Goal: Navigation & Orientation: Understand site structure

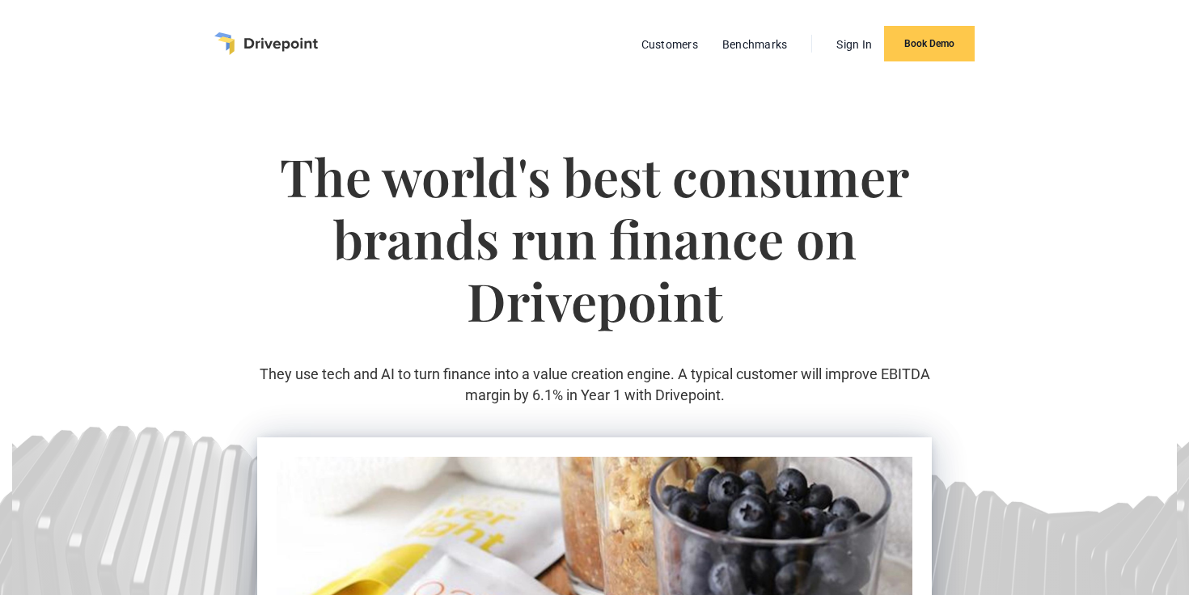
click at [289, 38] on img "home" at bounding box center [266, 43] width 104 height 23
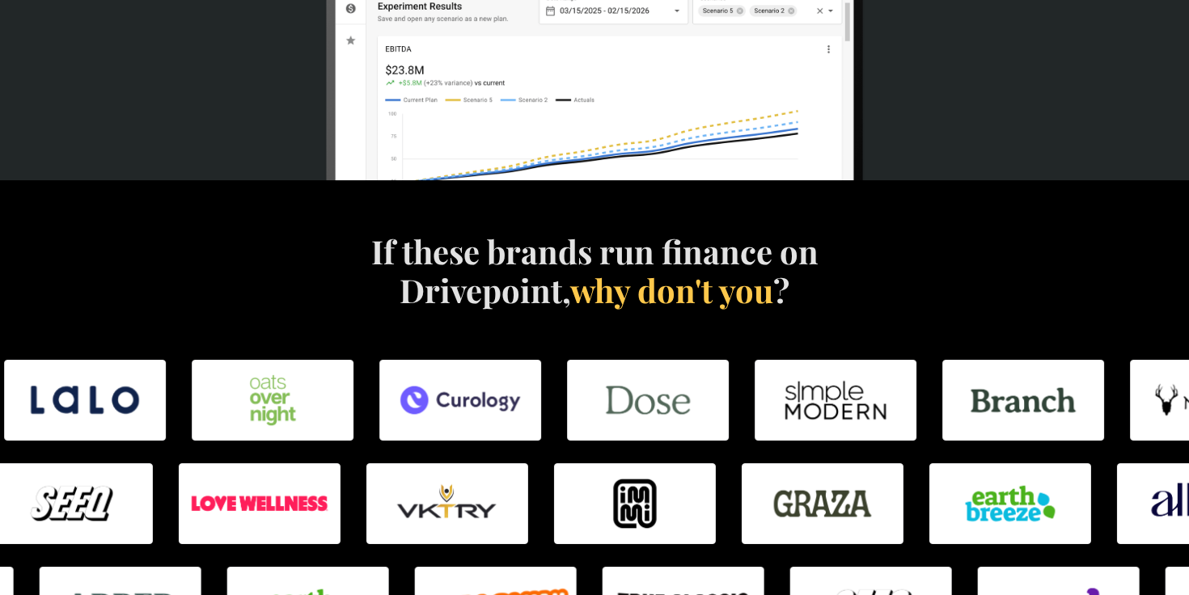
scroll to position [851, 0]
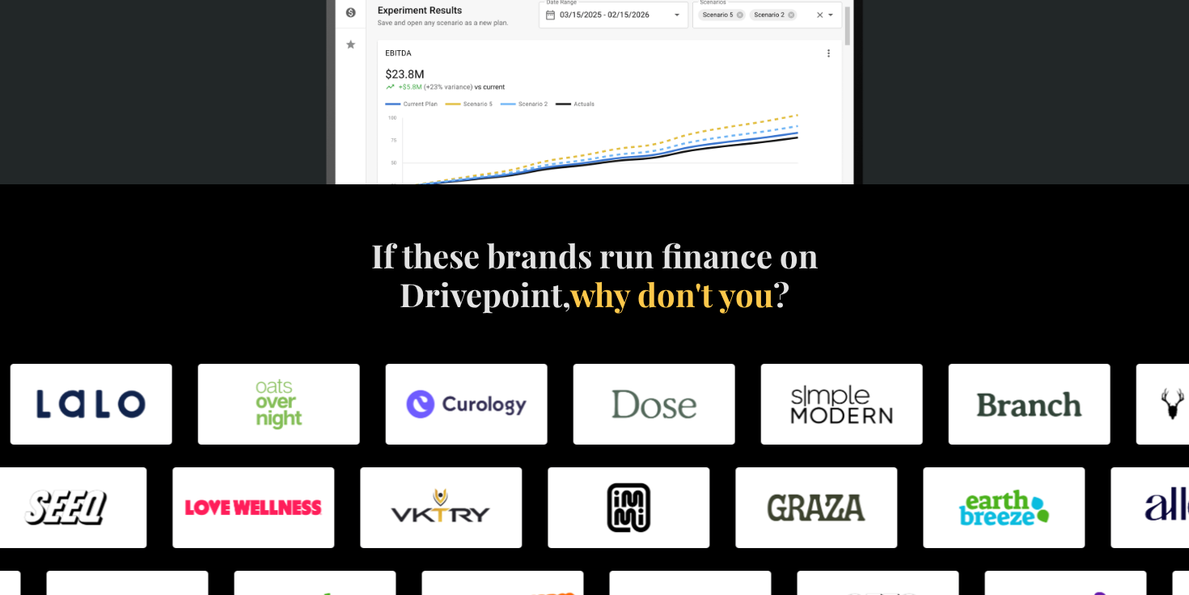
click at [86, 412] on img at bounding box center [92, 404] width 162 height 81
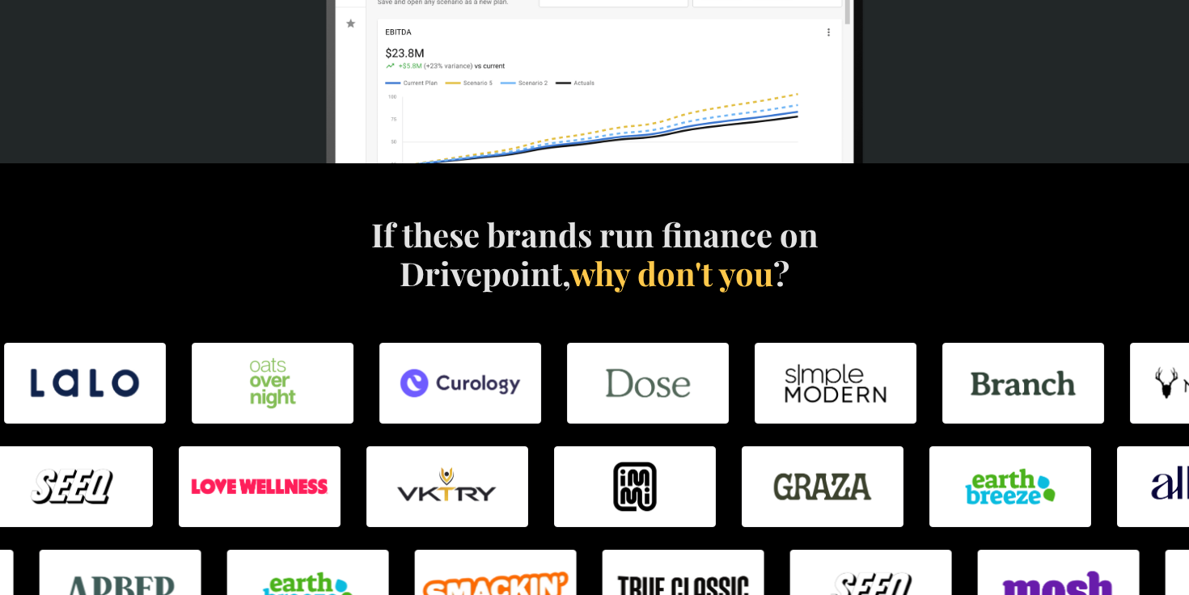
scroll to position [872, 0]
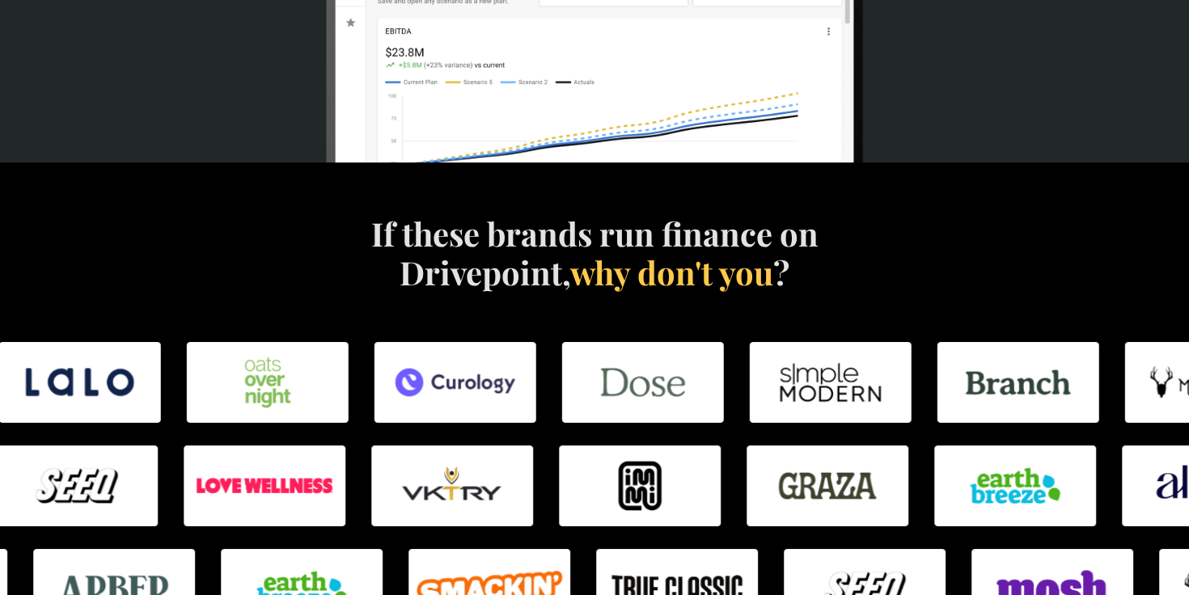
click at [87, 391] on img at bounding box center [80, 382] width 162 height 81
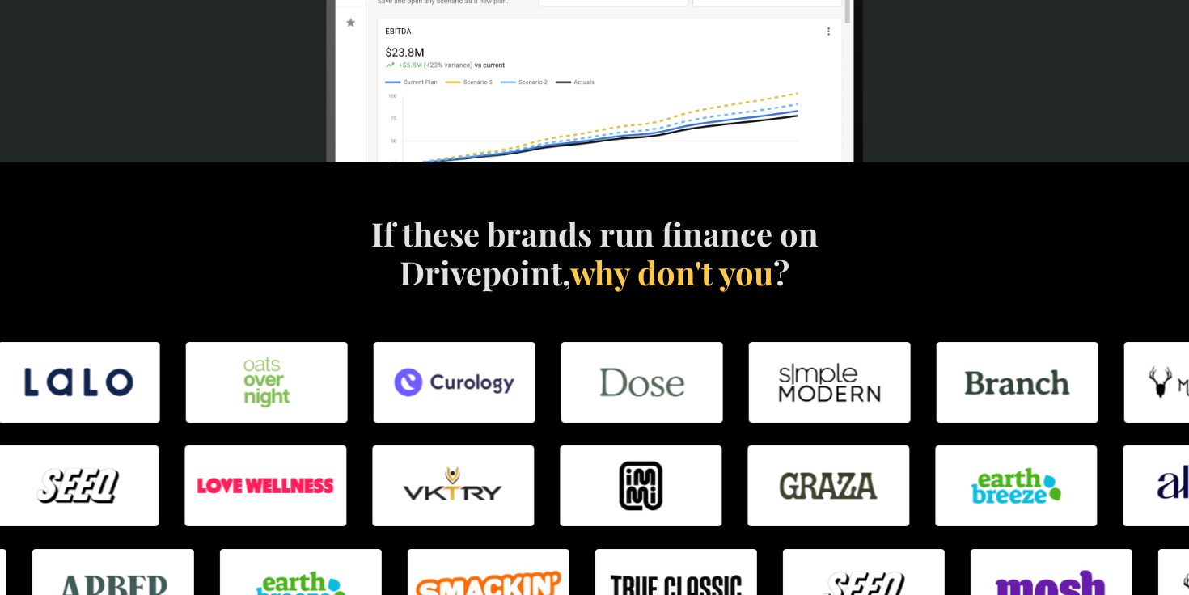
click at [87, 391] on img at bounding box center [79, 382] width 162 height 81
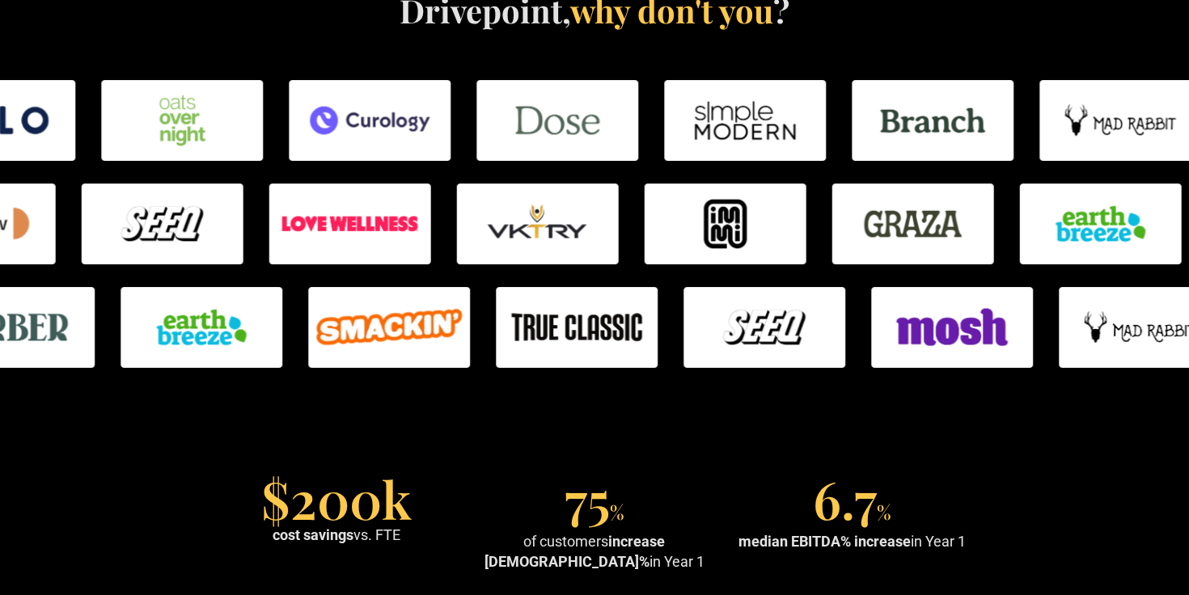
scroll to position [1139, 0]
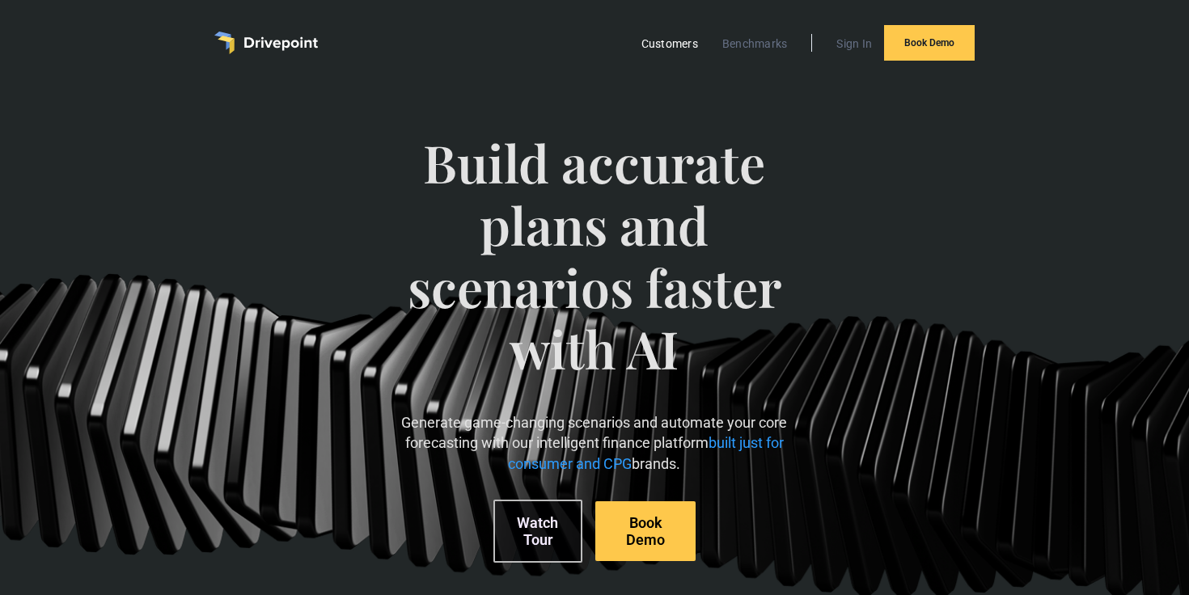
click at [687, 53] on link "Customers" at bounding box center [669, 43] width 73 height 21
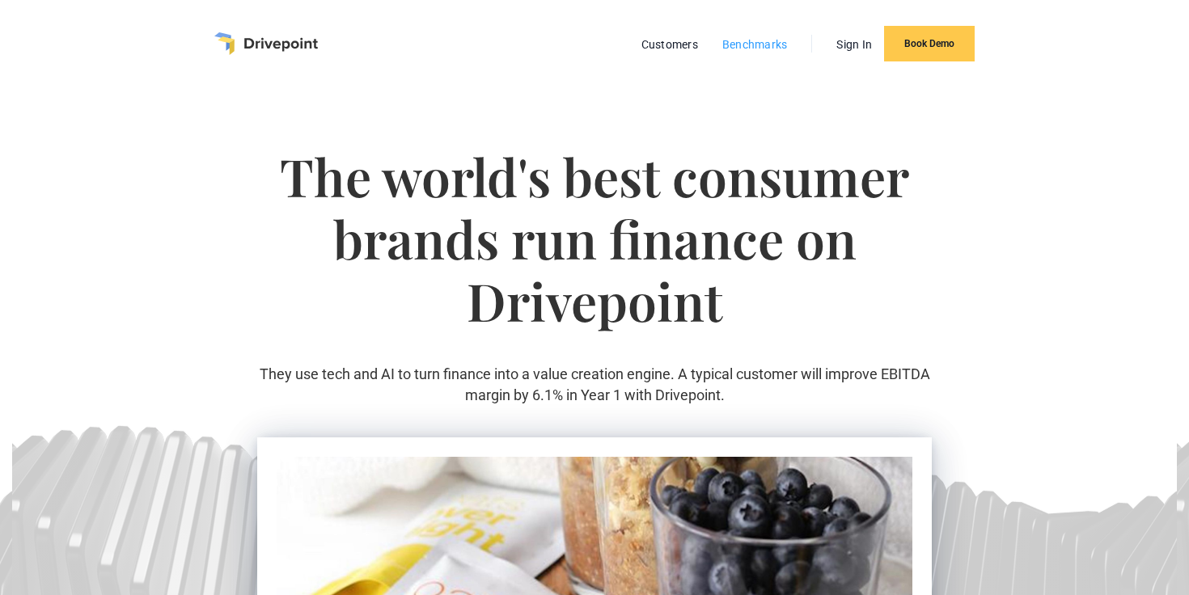
click at [740, 51] on link "Benchmarks" at bounding box center [755, 44] width 82 height 21
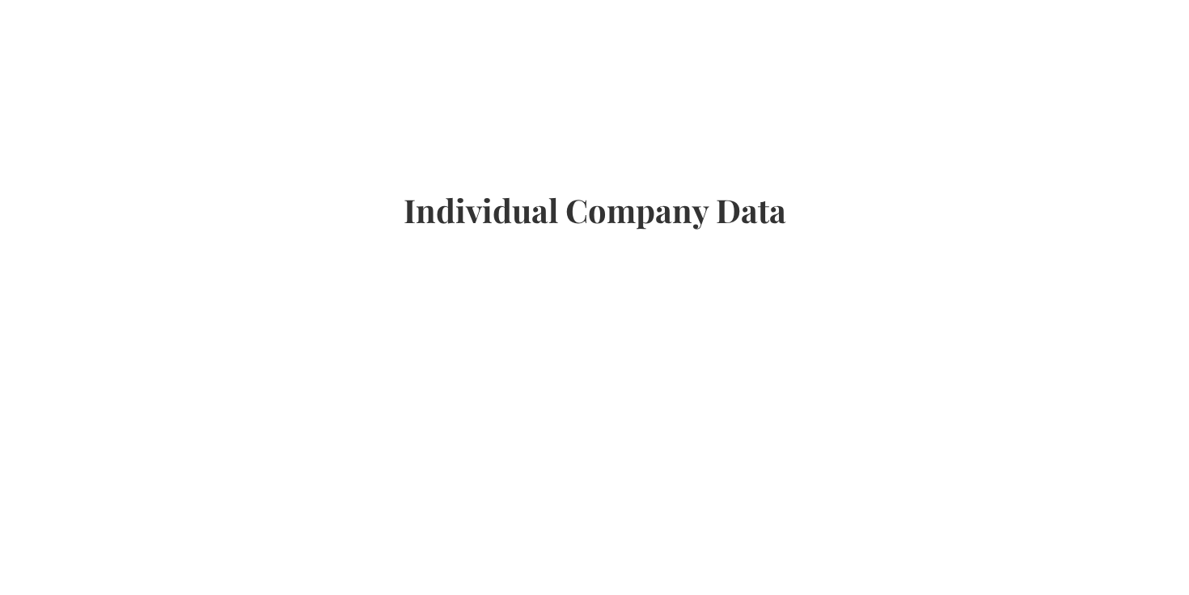
scroll to position [945, 0]
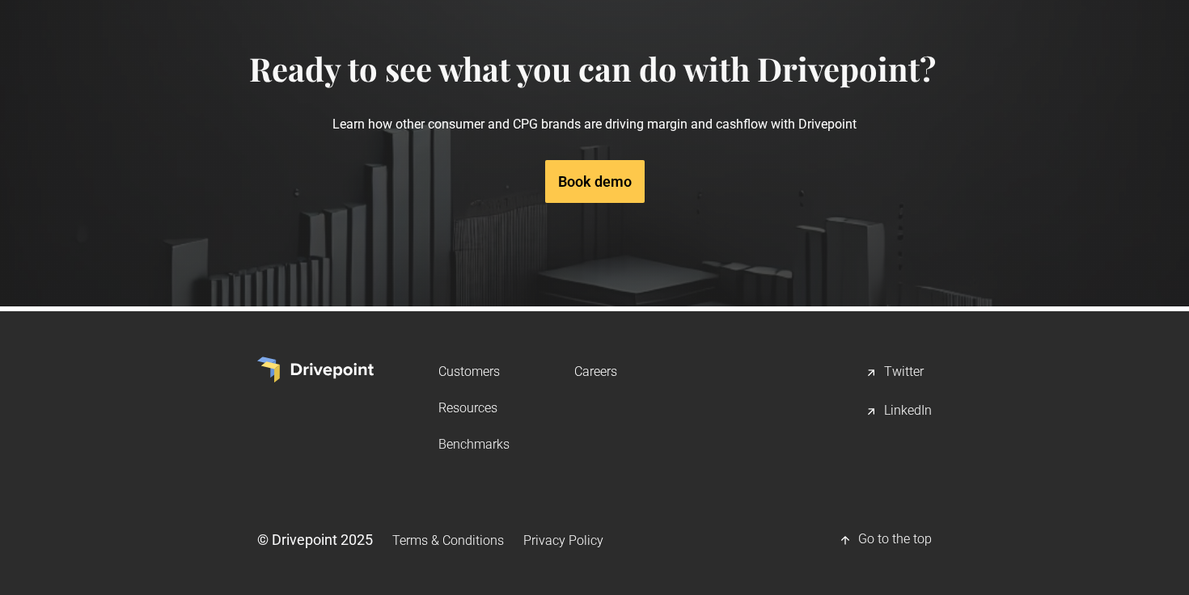
scroll to position [2619, 0]
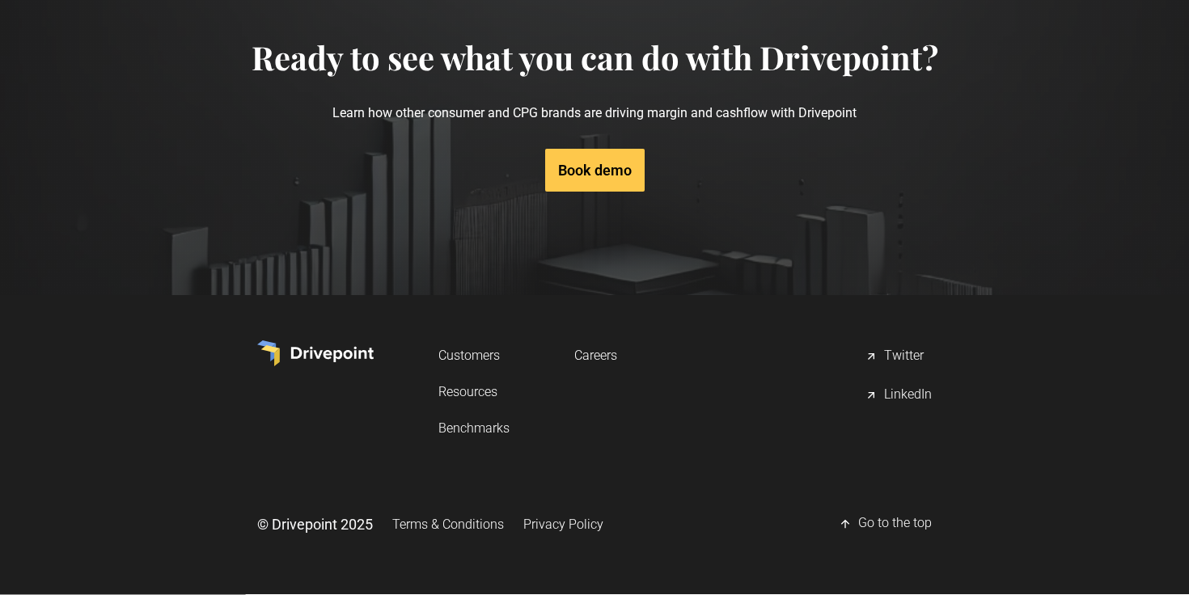
click at [587, 368] on link "Careers" at bounding box center [595, 355] width 43 height 30
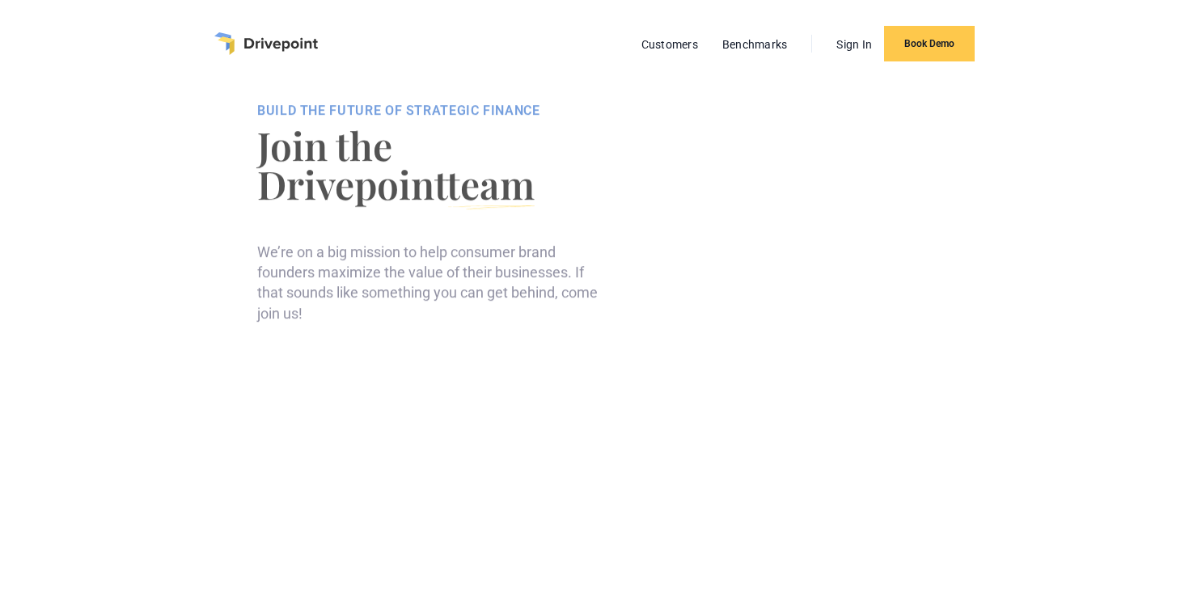
click at [77, 327] on div "BUILD THE FUTURE OF STRATEGIC FINANCE Join the Drivepoint team We’re on a big m…" at bounding box center [594, 215] width 1189 height 256
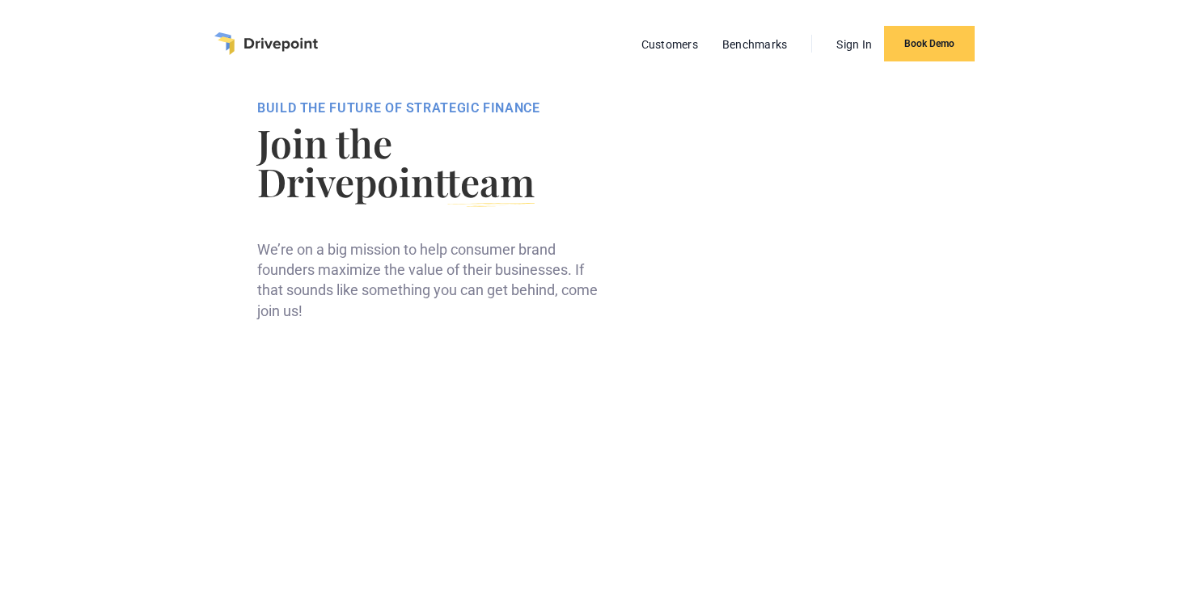
click at [293, 42] on img "home" at bounding box center [266, 43] width 104 height 23
